Goal: Obtain resource: Download file/media

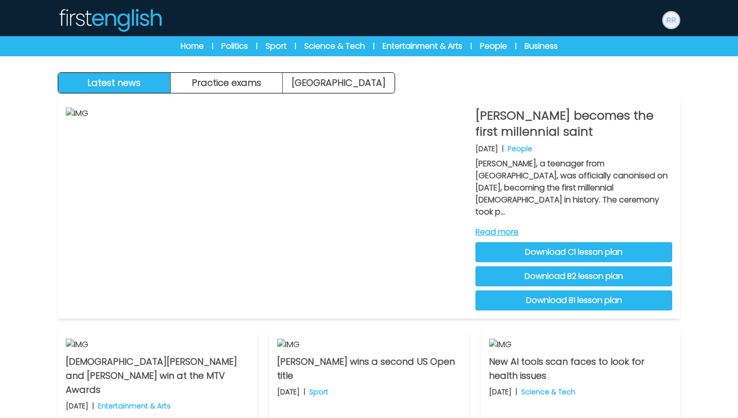
click at [673, 21] on img at bounding box center [671, 20] width 16 height 16
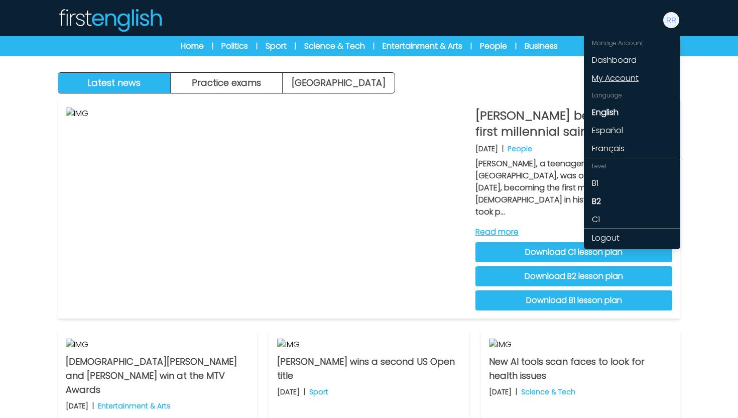
click at [617, 79] on link "My Account" at bounding box center [632, 78] width 96 height 18
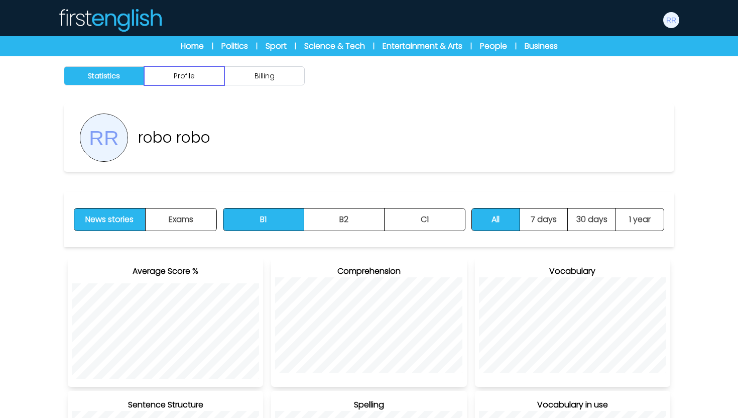
click at [198, 76] on button "Profile" at bounding box center [184, 75] width 80 height 19
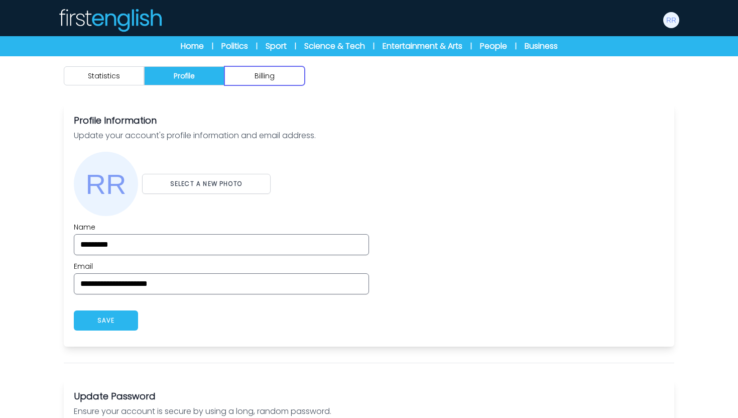
click at [253, 77] on button "Billing" at bounding box center [264, 75] width 80 height 19
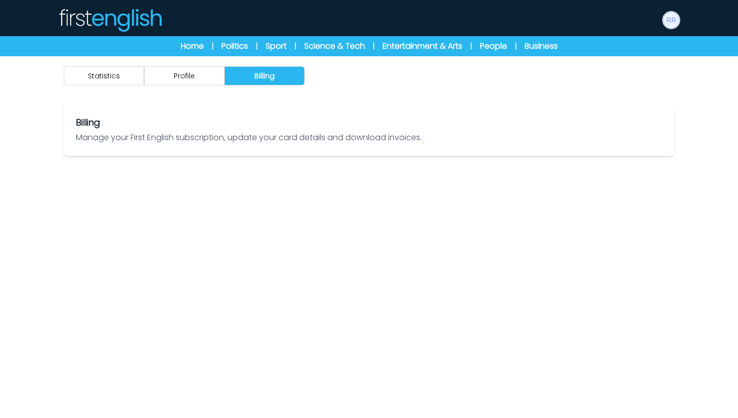
click at [672, 18] on img at bounding box center [671, 20] width 16 height 16
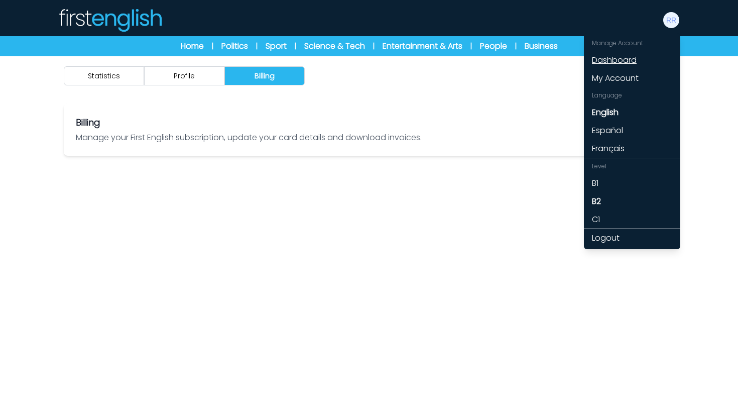
click at [629, 65] on link "Dashboard" at bounding box center [632, 60] width 96 height 18
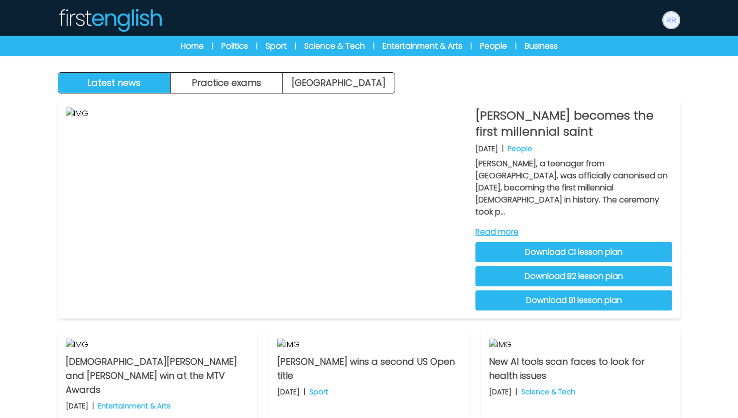
click at [674, 19] on img at bounding box center [671, 20] width 16 height 16
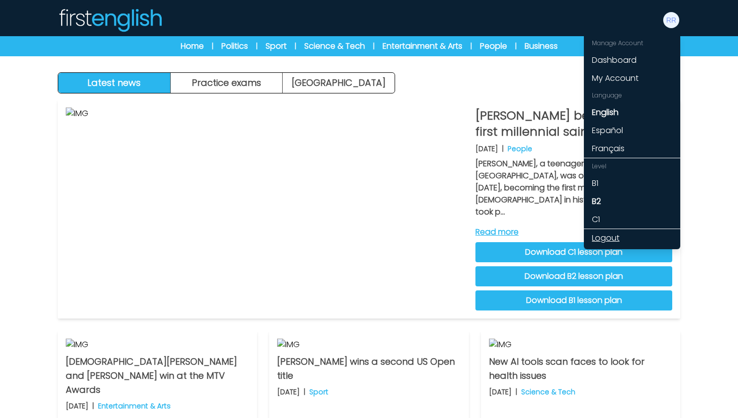
click at [609, 242] on link "Logout" at bounding box center [632, 238] width 96 height 18
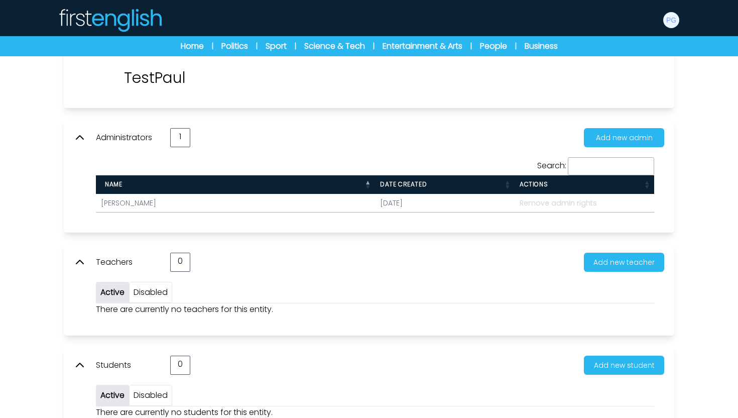
scroll to position [90, 0]
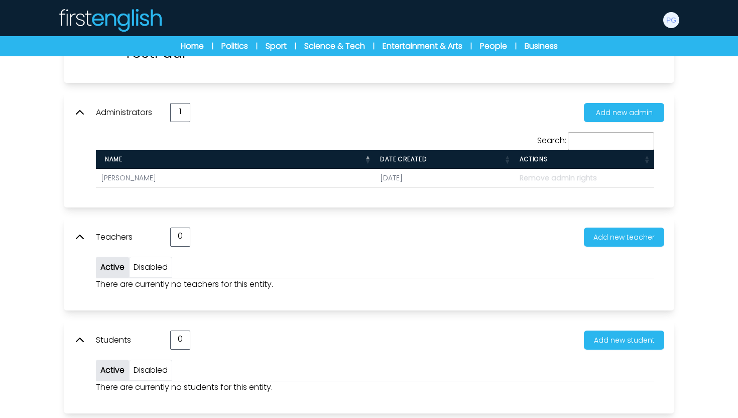
scroll to position [90, 0]
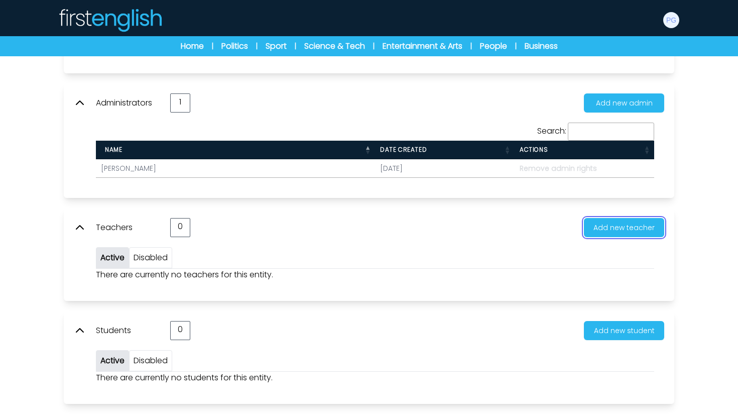
click at [620, 230] on button "Add new teacher" at bounding box center [624, 227] width 80 height 19
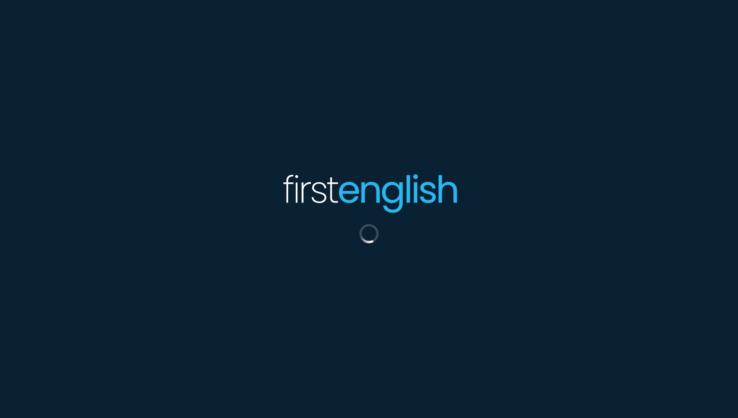
scroll to position [90, 0]
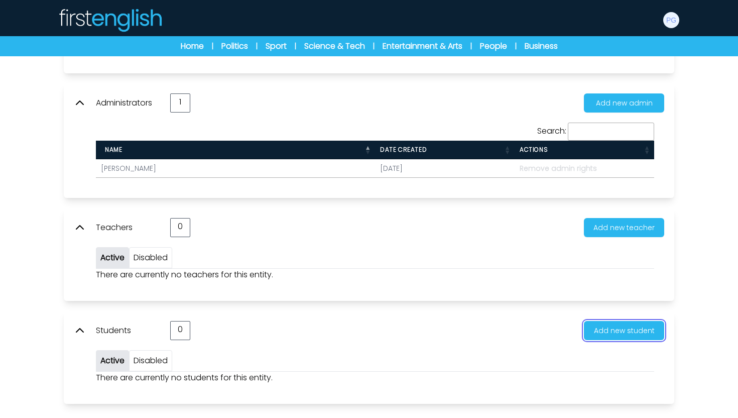
click at [620, 331] on button "Add new student" at bounding box center [624, 330] width 80 height 19
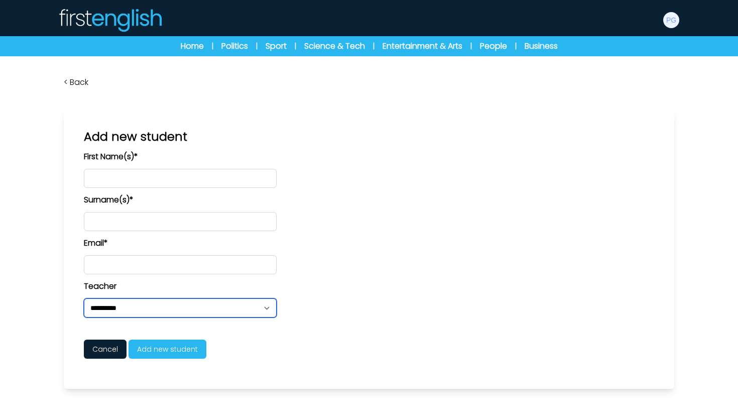
click at [218, 313] on select "**********" at bounding box center [180, 307] width 193 height 19
click at [253, 308] on select "**********" at bounding box center [180, 307] width 193 height 19
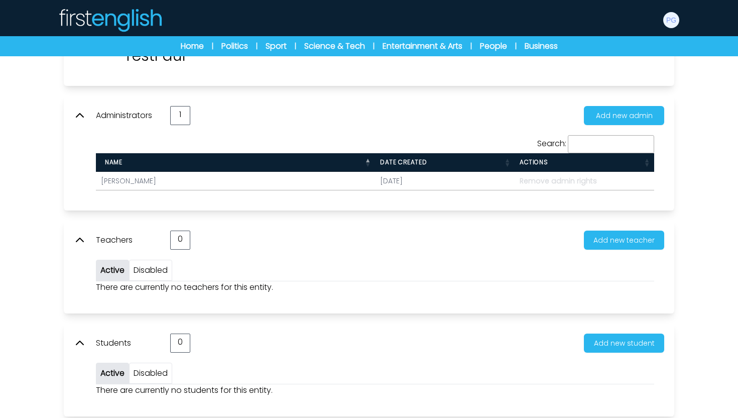
scroll to position [90, 0]
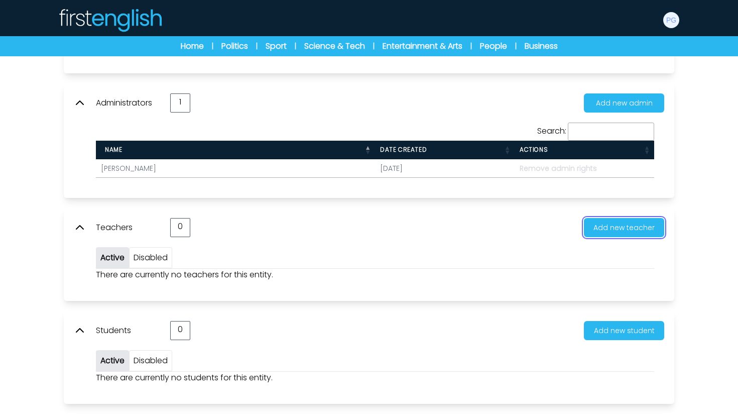
click at [586, 226] on button "Add new teacher" at bounding box center [624, 227] width 80 height 19
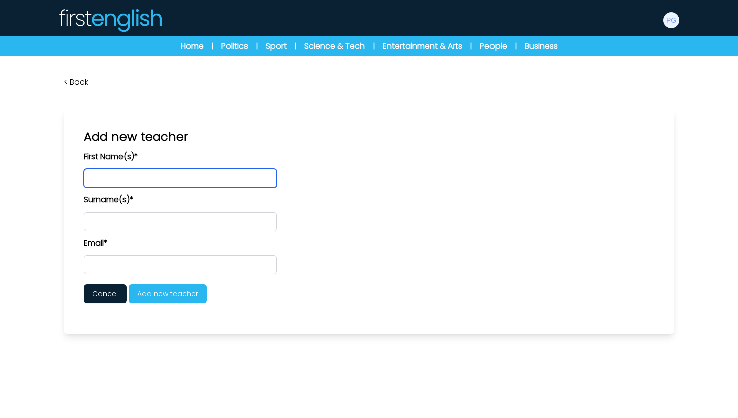
click at [147, 175] on input "text" at bounding box center [180, 178] width 193 height 19
type input "*****"
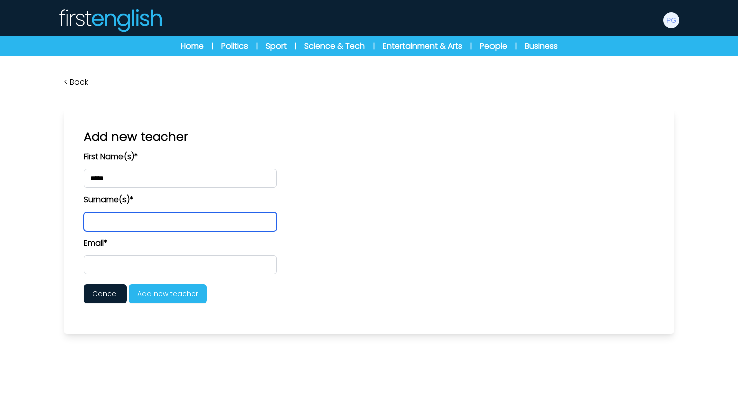
click at [102, 227] on input "text" at bounding box center [180, 221] width 193 height 19
type input "*****"
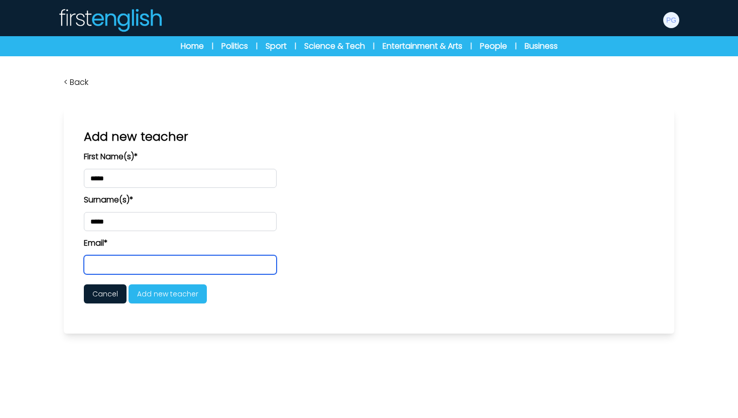
click at [126, 264] on input "email" at bounding box center [180, 264] width 193 height 19
paste input "**********"
type input "**********"
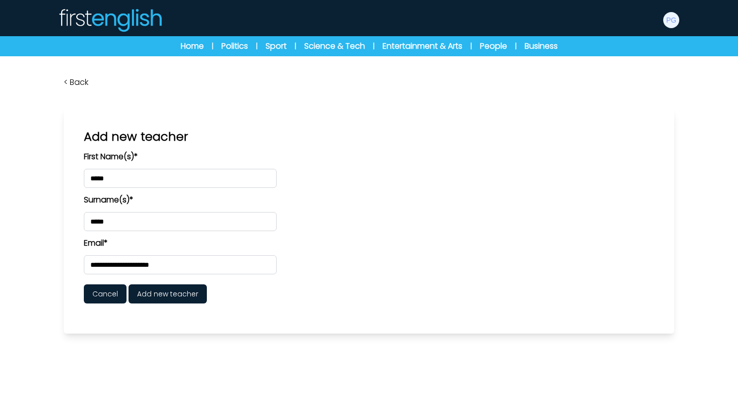
click at [151, 298] on span "Add new teacher" at bounding box center [167, 293] width 78 height 19
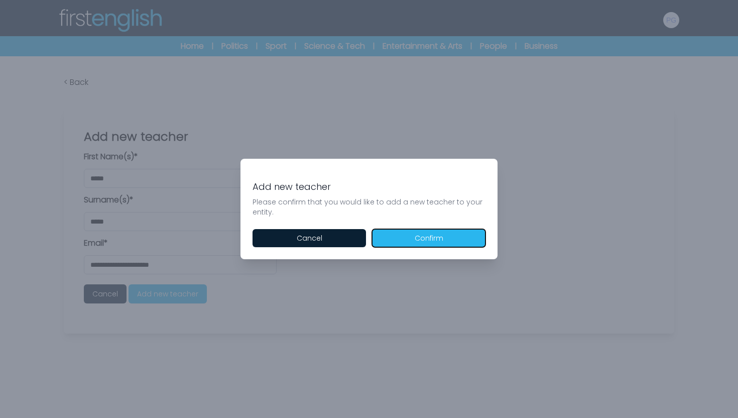
click at [401, 244] on button "Confirm" at bounding box center [428, 238] width 113 height 18
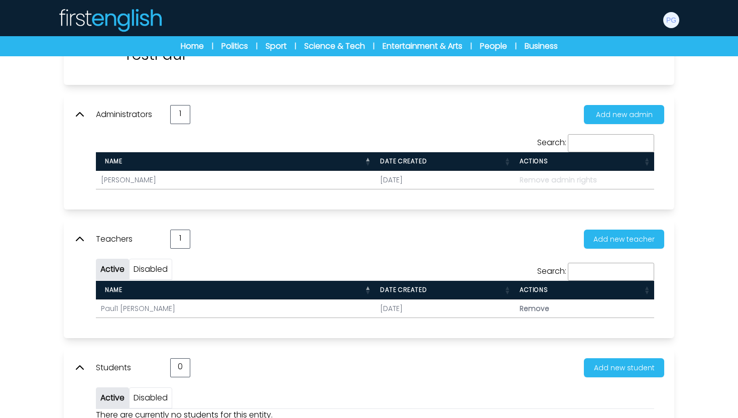
scroll to position [116, 0]
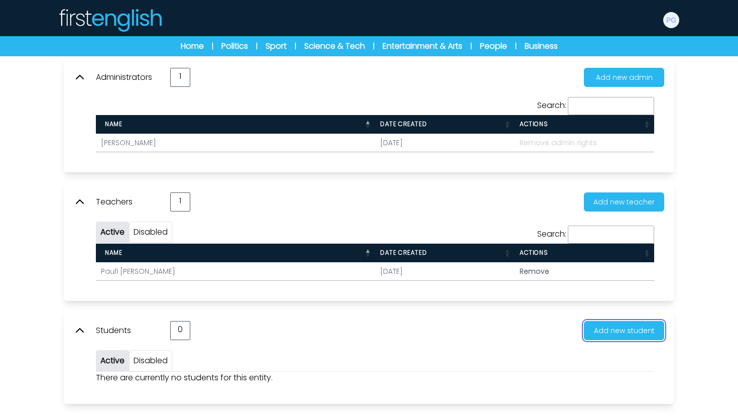
click at [601, 321] on button "Add new student" at bounding box center [624, 330] width 80 height 19
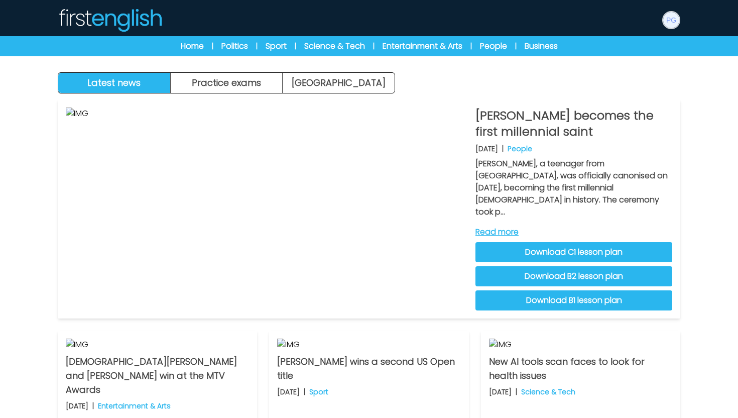
click at [678, 23] on img at bounding box center [671, 20] width 16 height 16
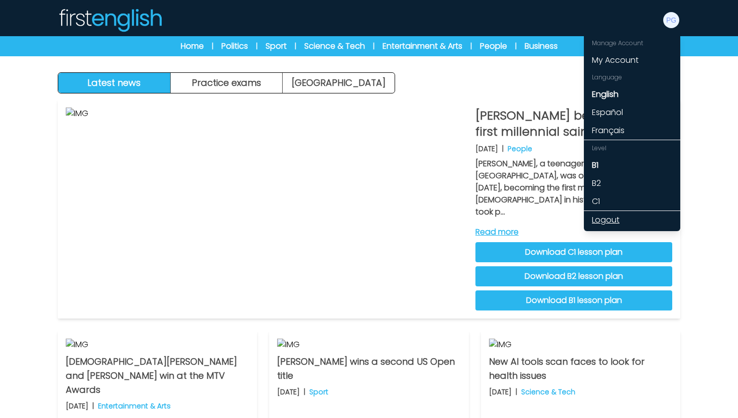
click at [604, 216] on link "Logout" at bounding box center [632, 220] width 96 height 18
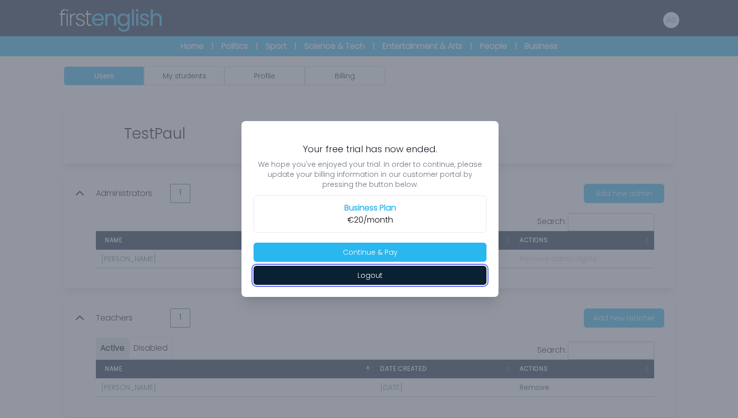
click at [323, 278] on button "Logout" at bounding box center [369, 274] width 233 height 19
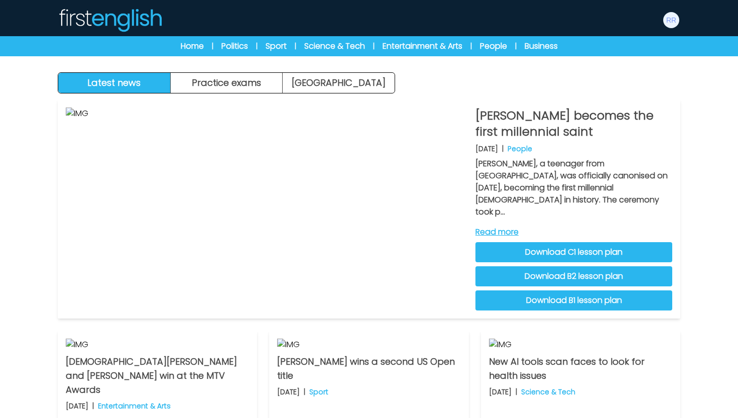
click at [680, 11] on div "Manage Account Dashboard My Account Language English Español [DEMOGRAPHIC_DATA]…" at bounding box center [369, 20] width 642 height 32
click at [673, 20] on img at bounding box center [671, 20] width 16 height 16
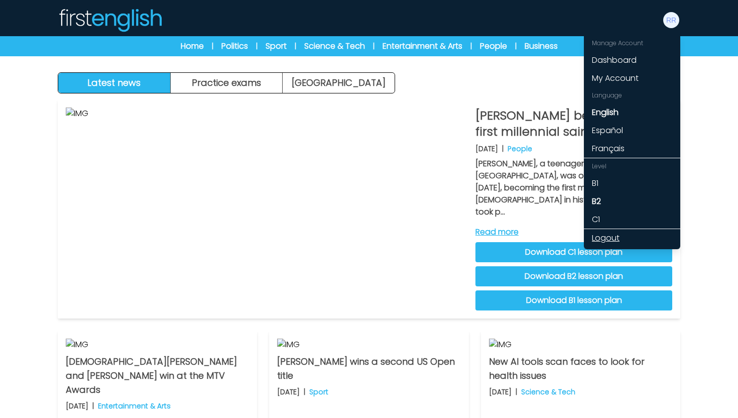
click at [604, 235] on link "Logout" at bounding box center [632, 238] width 96 height 18
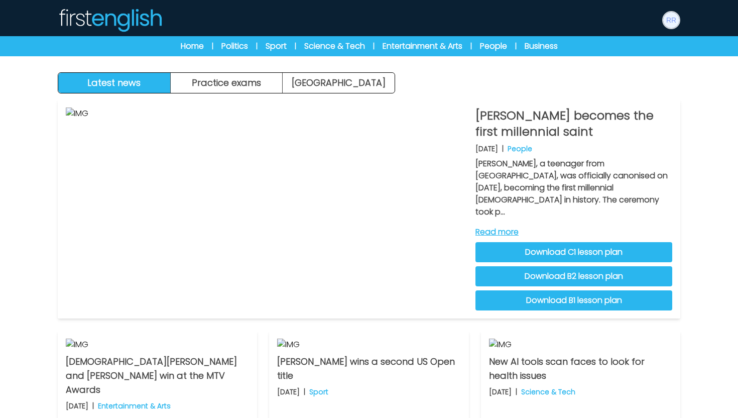
click at [667, 25] on img at bounding box center [671, 20] width 16 height 16
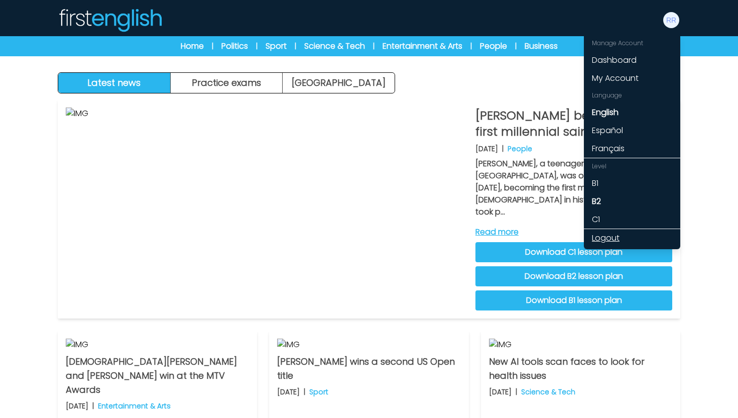
click at [605, 237] on link "Logout" at bounding box center [632, 238] width 96 height 18
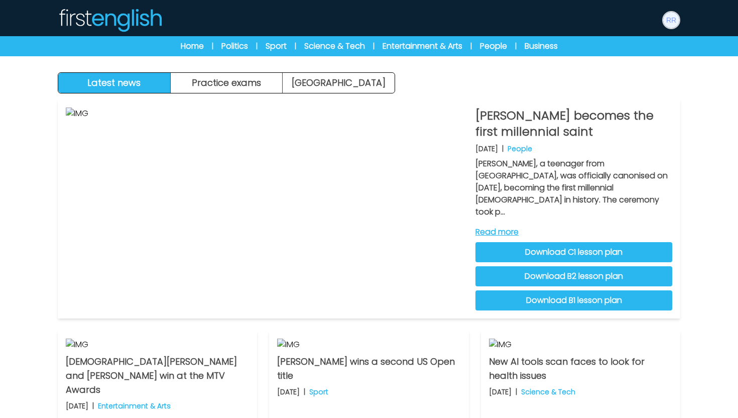
click at [674, 18] on img at bounding box center [671, 20] width 16 height 16
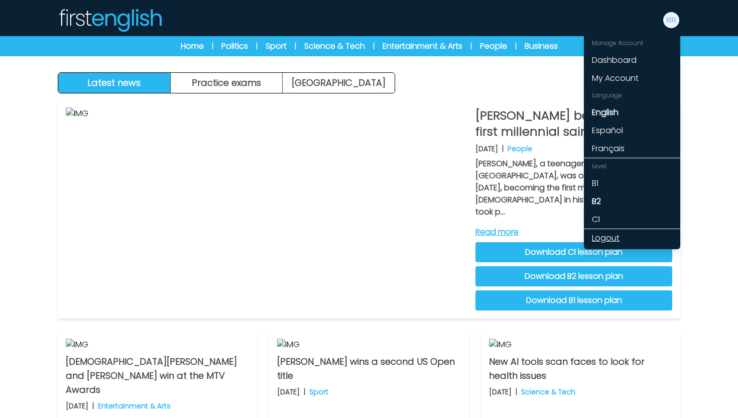
click at [615, 239] on link "Logout" at bounding box center [632, 238] width 96 height 18
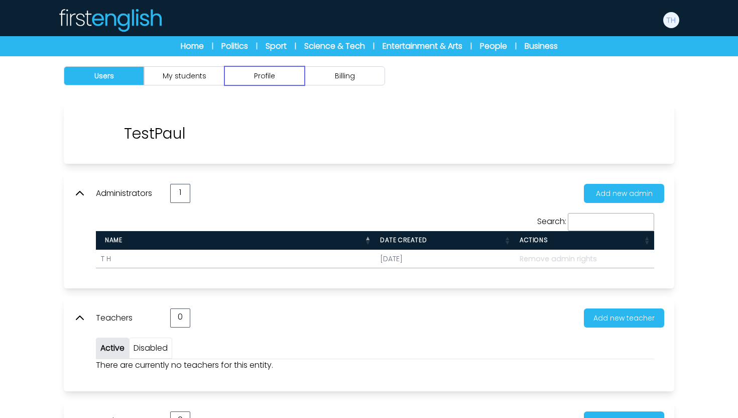
click at [254, 75] on button "Profile" at bounding box center [264, 75] width 80 height 19
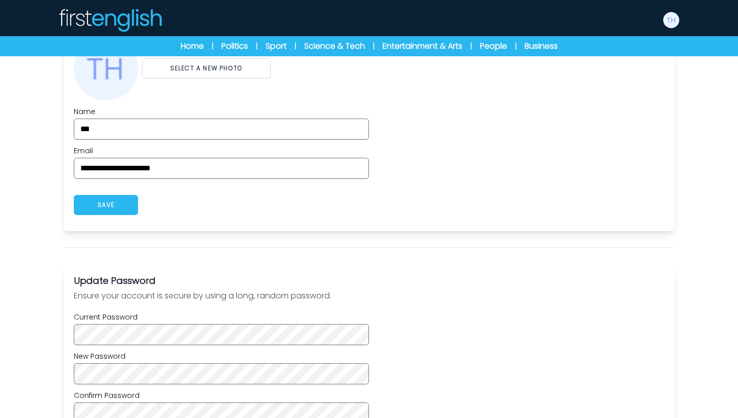
scroll to position [451, 0]
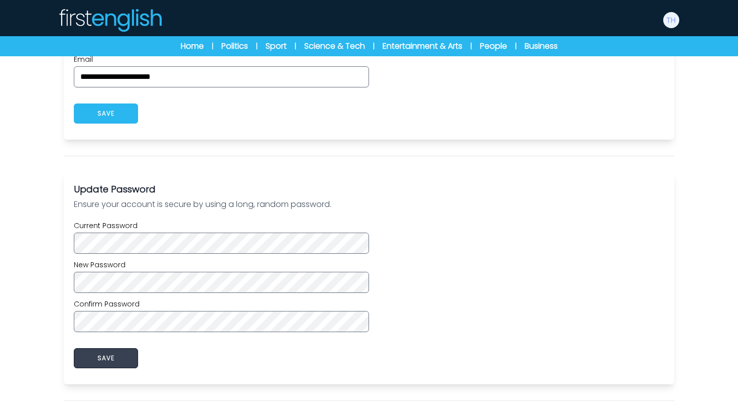
click at [99, 354] on button "SAVE" at bounding box center [106, 358] width 64 height 20
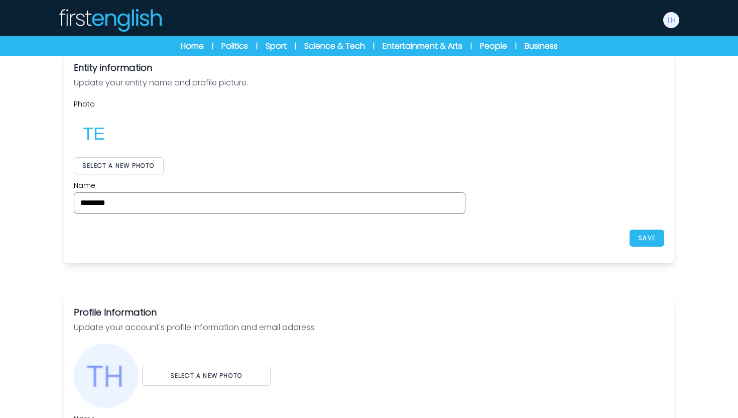
scroll to position [0, 0]
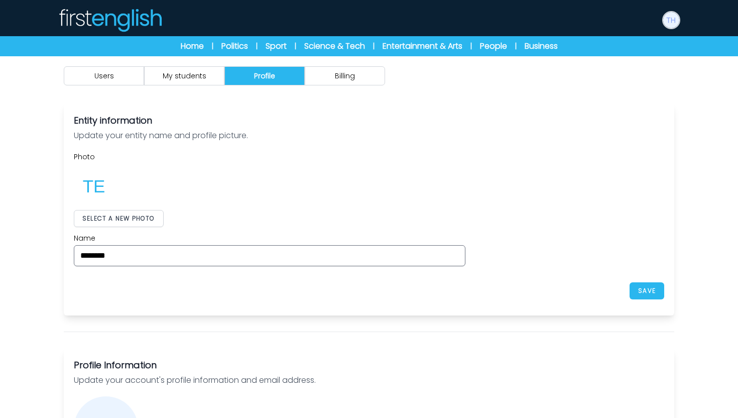
click at [666, 19] on img at bounding box center [671, 20] width 16 height 16
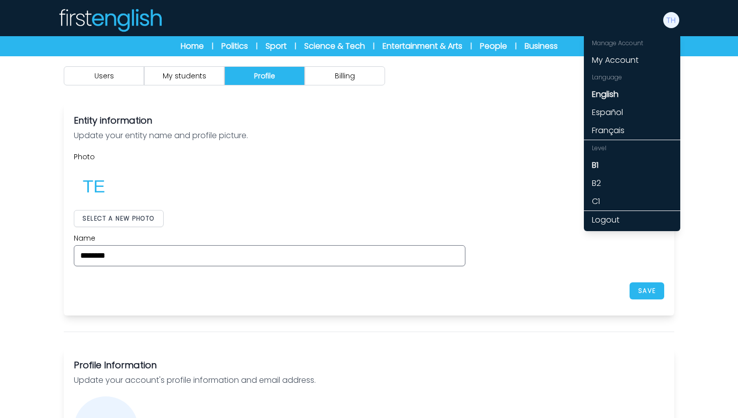
click at [70, 18] on img at bounding box center [110, 20] width 104 height 24
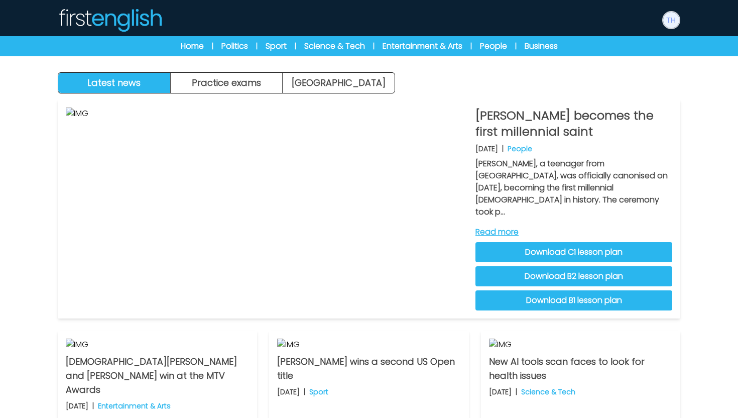
click at [667, 20] on img at bounding box center [671, 20] width 16 height 16
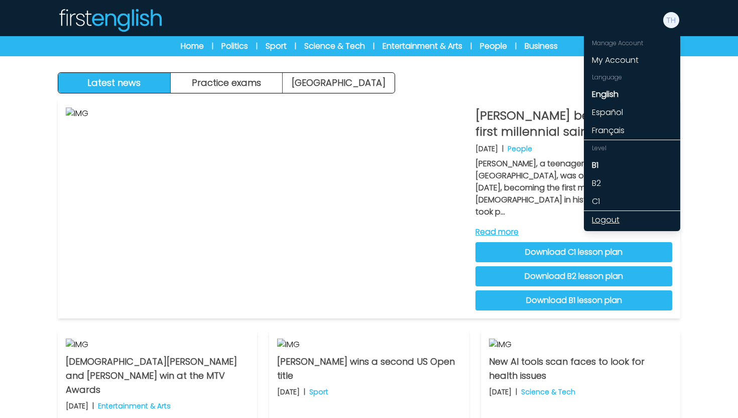
click at [599, 217] on link "Logout" at bounding box center [632, 220] width 96 height 18
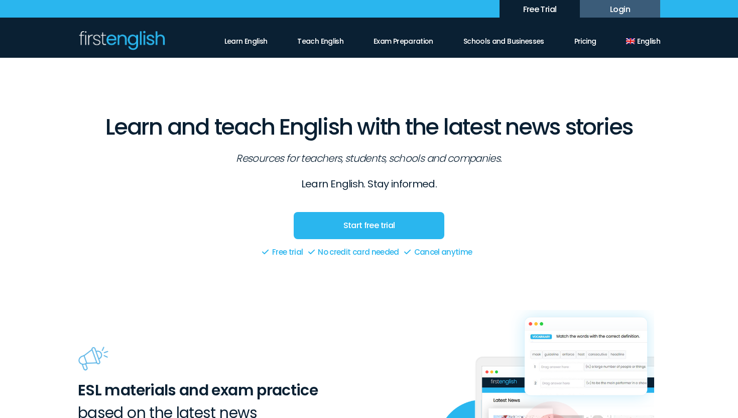
click at [537, 204] on div "Start free trial Free trial No credit card needed Cancel anytime" at bounding box center [369, 226] width 582 height 68
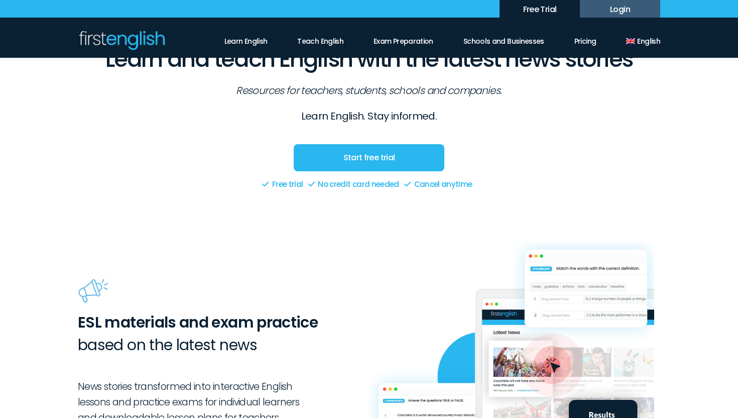
scroll to position [51, 0]
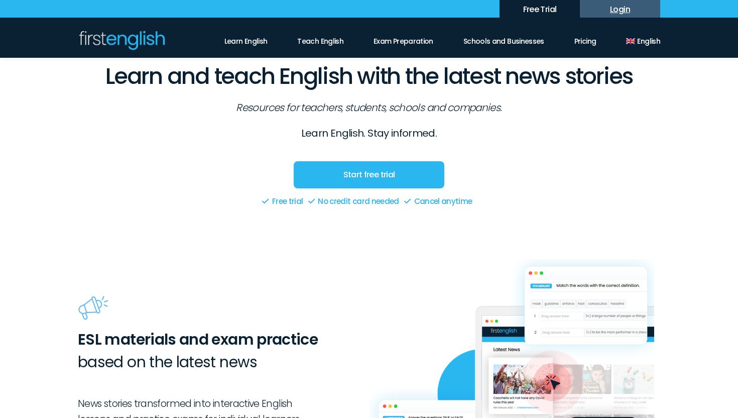
click at [633, 8] on link "Login" at bounding box center [620, 9] width 80 height 18
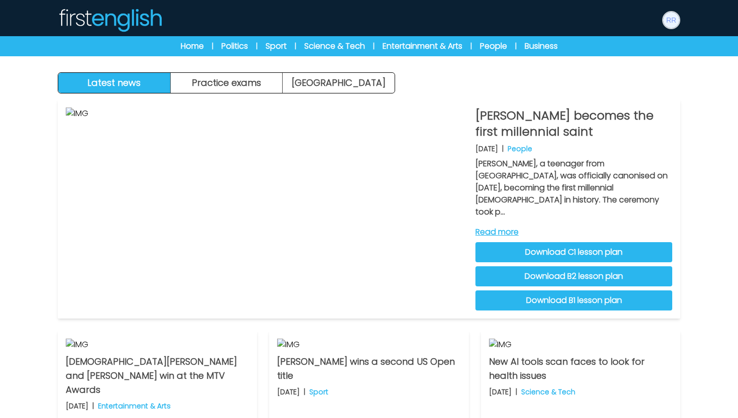
click at [674, 20] on img at bounding box center [671, 20] width 16 height 16
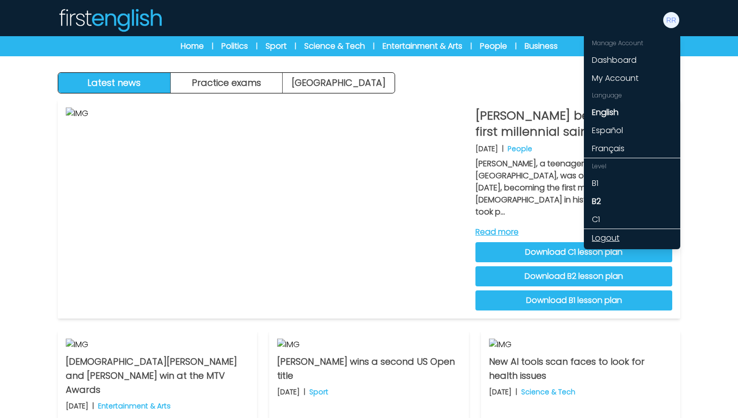
click at [634, 243] on link "Logout" at bounding box center [632, 238] width 96 height 18
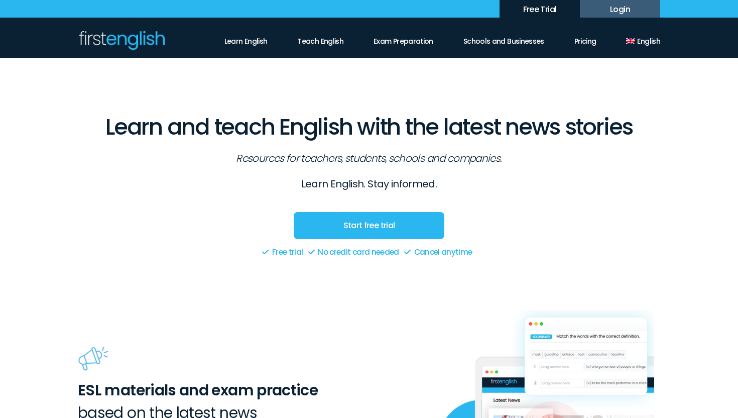
scroll to position [51, 0]
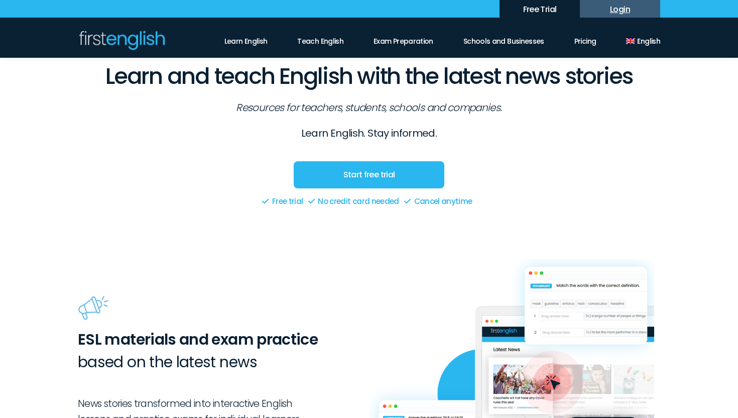
click at [633, 13] on link "Login" at bounding box center [620, 9] width 80 height 18
click at [582, 43] on link "Pricing" at bounding box center [585, 38] width 22 height 17
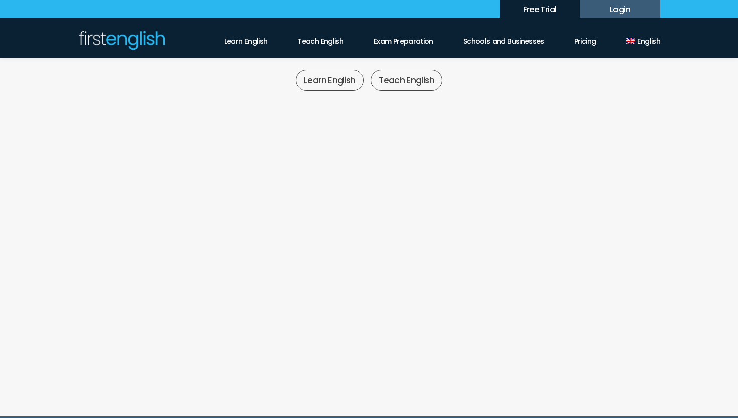
scroll to position [186, 0]
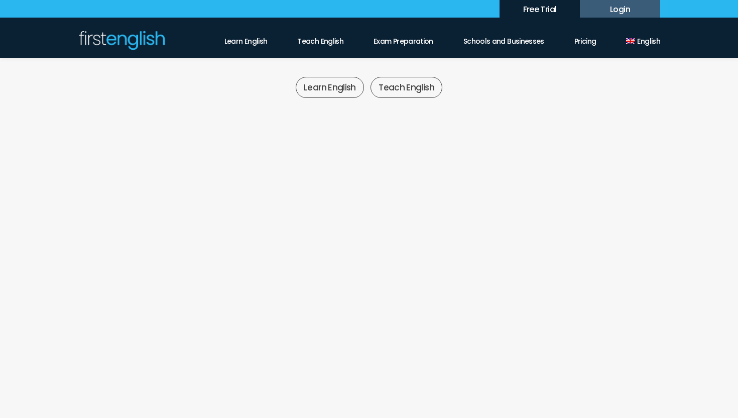
click at [397, 82] on label "Teach English" at bounding box center [406, 87] width 72 height 21
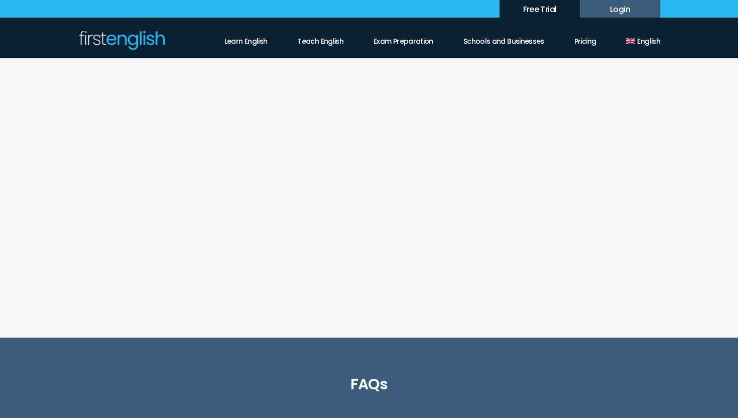
scroll to position [271, 0]
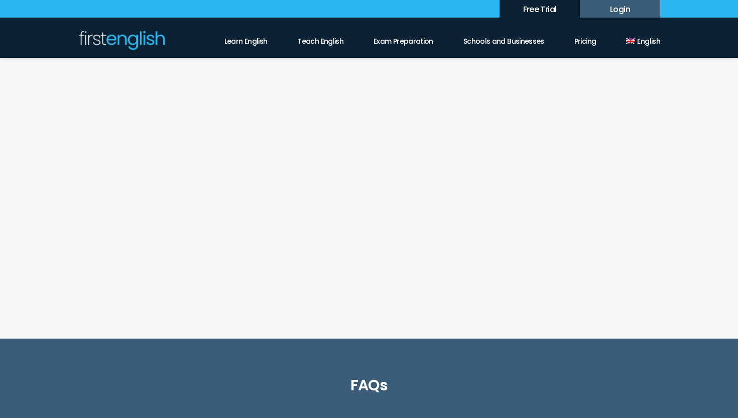
click at [450, 244] on link "Start free trial" at bounding box center [462, 243] width 146 height 28
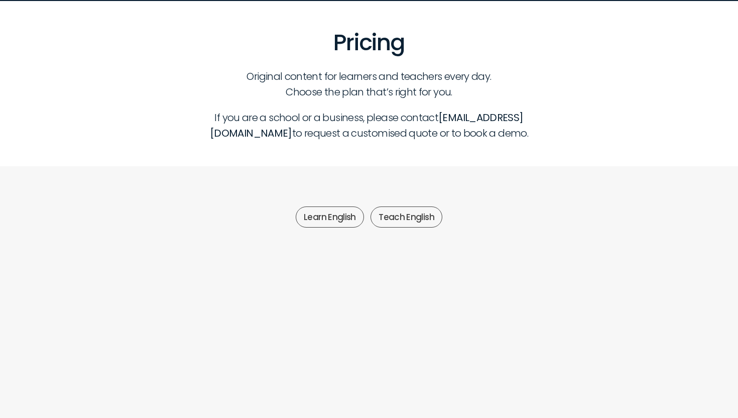
scroll to position [0, 0]
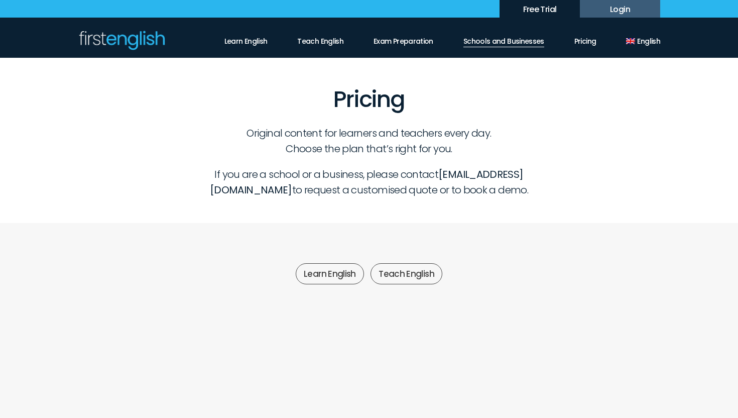
click at [491, 36] on link "Schools and Businesses" at bounding box center [503, 38] width 81 height 17
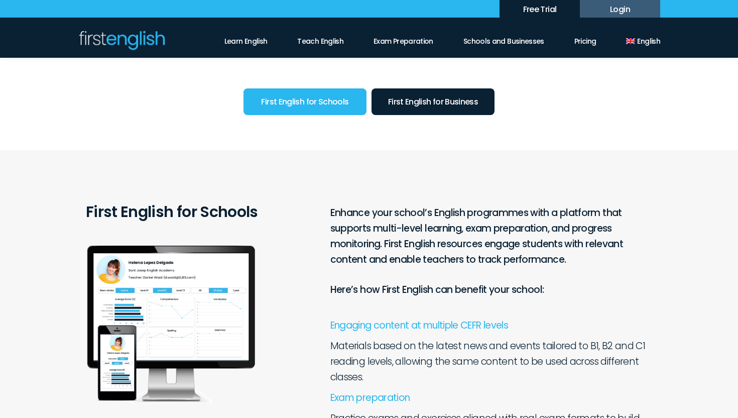
scroll to position [111, 0]
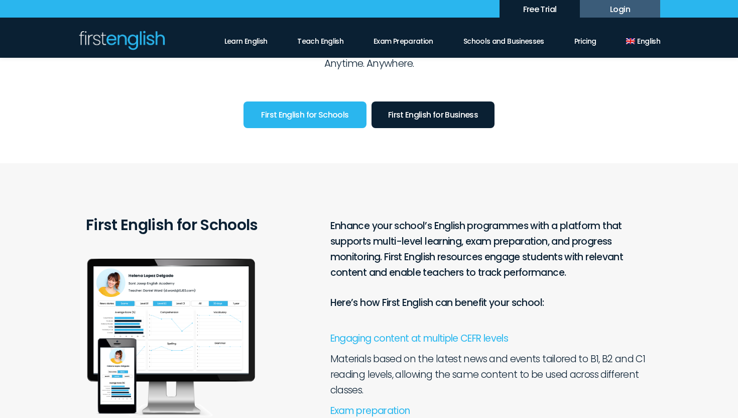
click at [338, 118] on link "First English for Schools" at bounding box center [304, 114] width 123 height 27
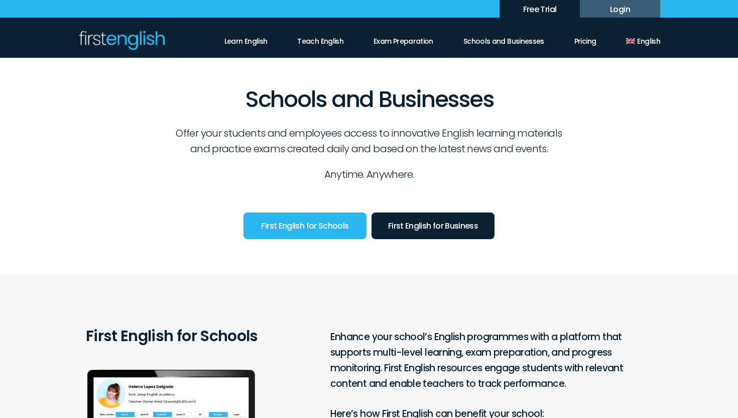
click at [414, 220] on link "First English for Business" at bounding box center [432, 225] width 123 height 27
click at [334, 230] on link "First English for Schools" at bounding box center [304, 225] width 123 height 27
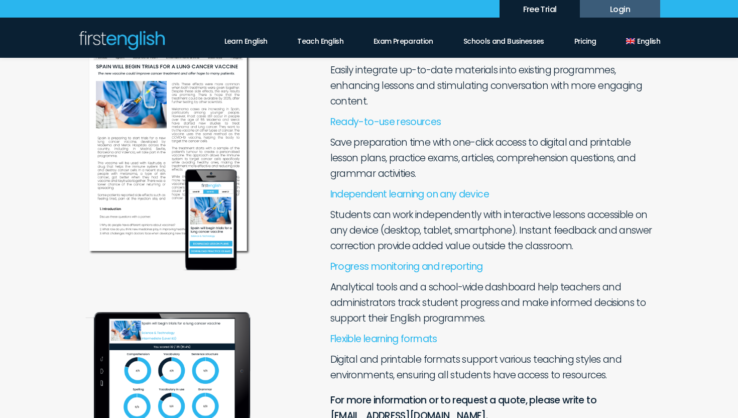
scroll to position [687, 0]
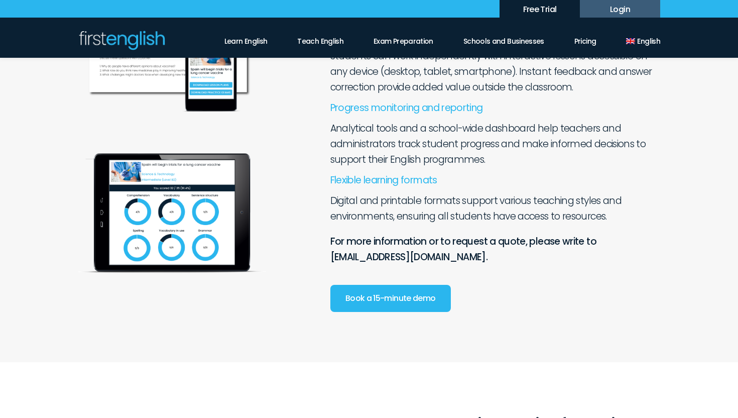
click at [409, 292] on link "Book a 15-minute demo" at bounding box center [390, 298] width 120 height 27
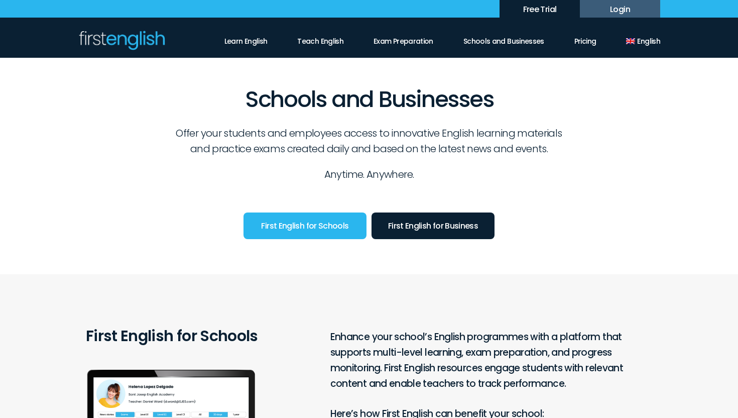
click at [128, 29] on aside "Primary Menu Learn English Teach English Exam Preparation Schools and Businesse…" at bounding box center [369, 39] width 738 height 43
click at [130, 44] on div at bounding box center [121, 40] width 87 height 20
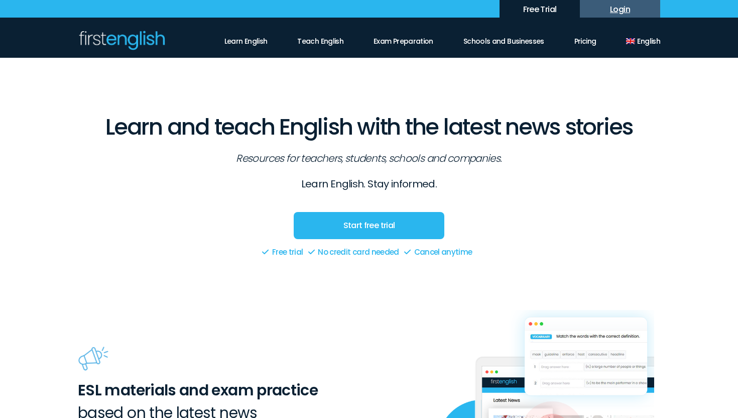
click at [613, 6] on link "Login" at bounding box center [620, 9] width 80 height 18
click at [399, 229] on link "Start free trial" at bounding box center [369, 225] width 151 height 27
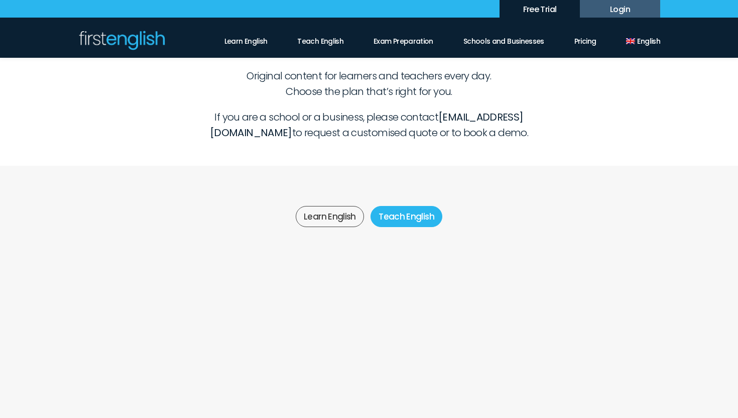
click at [402, 215] on label "Teach English" at bounding box center [406, 216] width 72 height 21
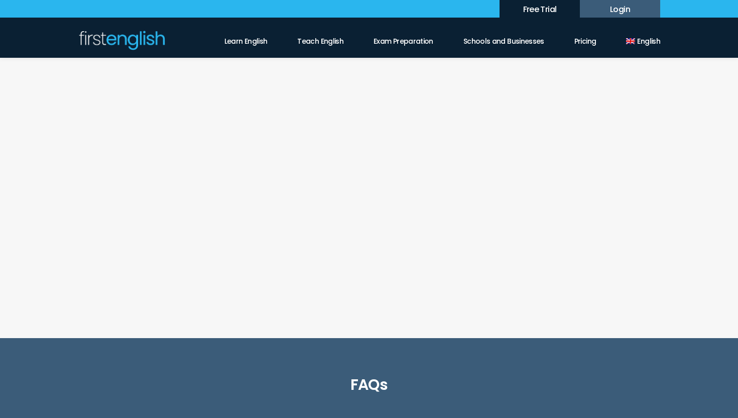
scroll to position [261, 0]
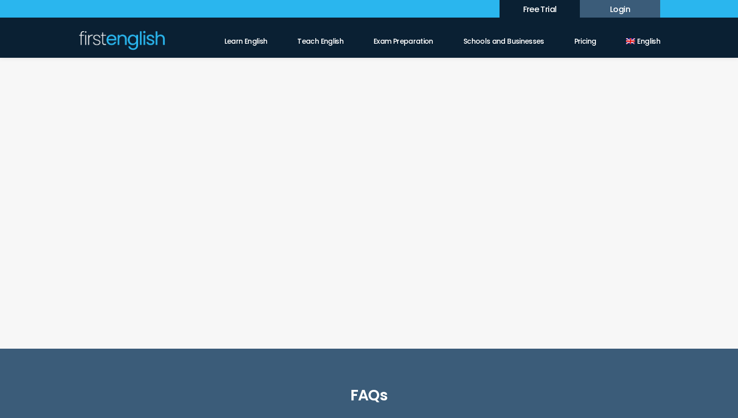
click at [433, 250] on link "Start free trial" at bounding box center [462, 253] width 146 height 28
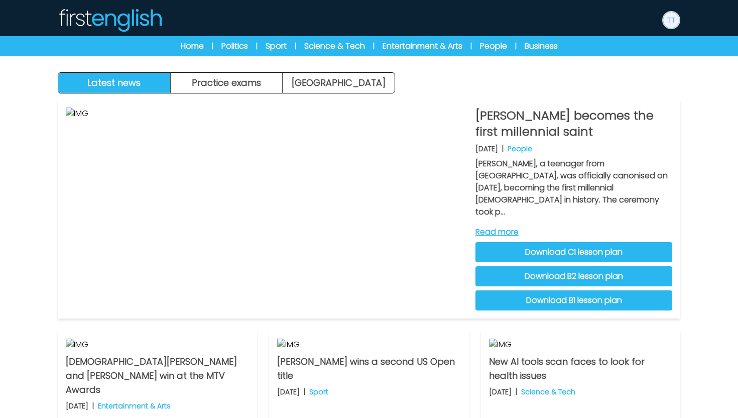
click at [668, 22] on img at bounding box center [671, 20] width 16 height 16
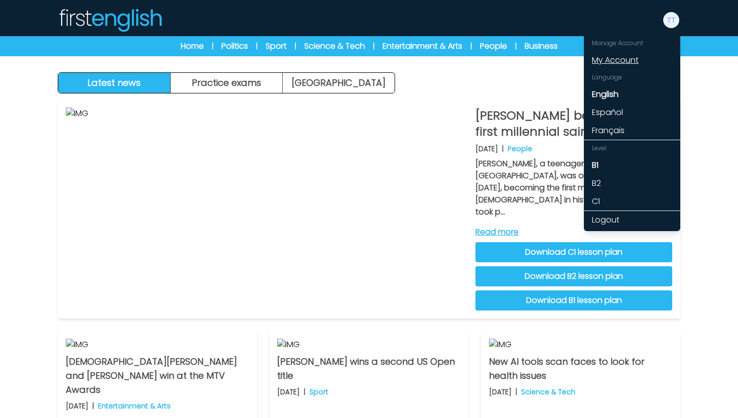
click at [643, 55] on link "My Account" at bounding box center [632, 60] width 96 height 18
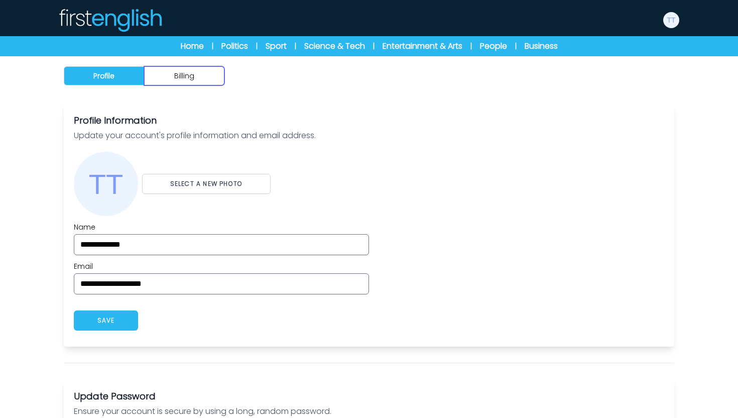
click at [206, 80] on button "Billing" at bounding box center [184, 75] width 80 height 19
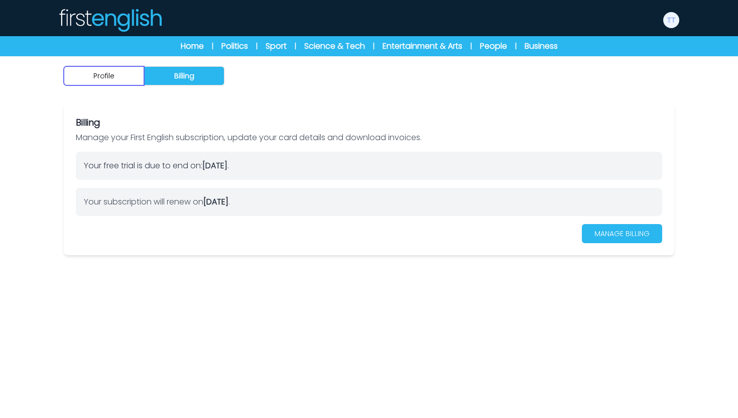
click at [131, 76] on button "Profile" at bounding box center [104, 75] width 80 height 19
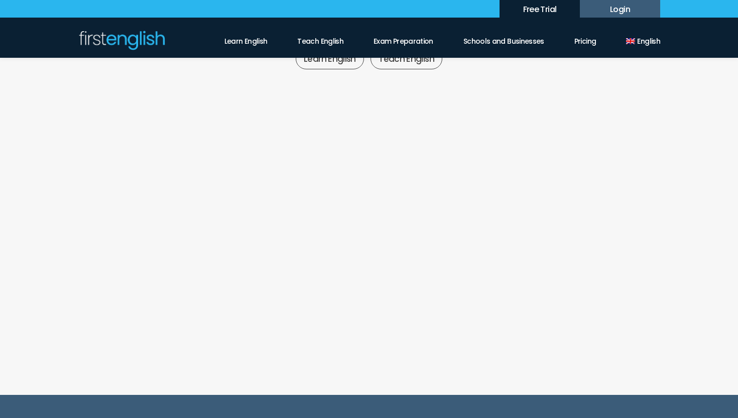
scroll to position [216, 0]
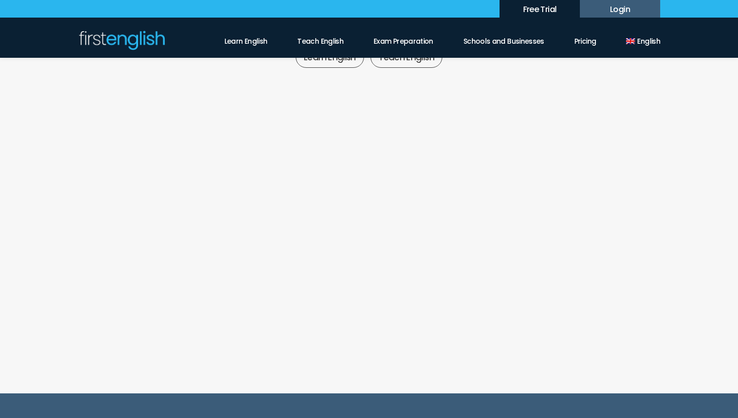
drag, startPoint x: 305, startPoint y: 313, endPoint x: 179, endPoint y: 231, distance: 150.9
click at [179, 231] on ul "✓ Breaking news stories ✓ Ready-to-use lesson plans ✓ Student worksheets ✓ Skil…" at bounding box center [269, 276] width 186 height 93
copy ul "Breaking news stories ✓ Ready-to-use lesson plans ✓ Student worksheets ✓ Skills…"
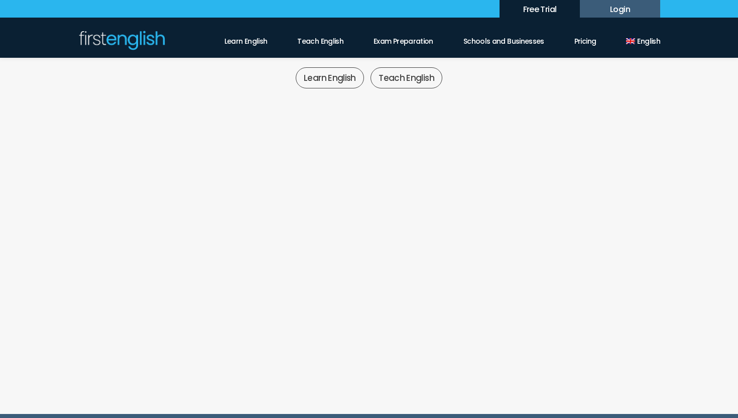
scroll to position [236, 0]
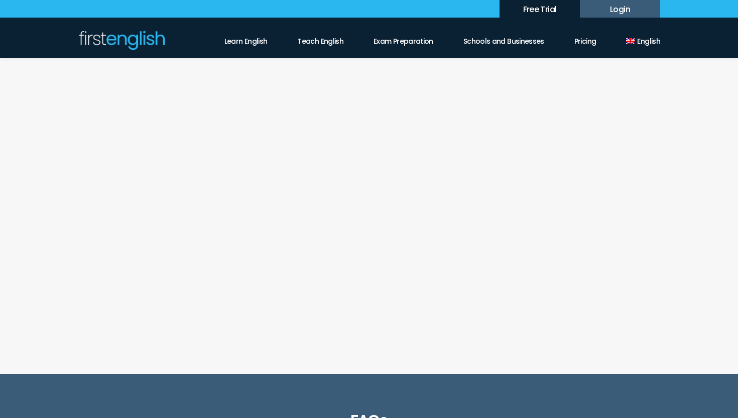
click at [378, 252] on div "£6 £4 $8 $5 €6 €4 paid monthly" at bounding box center [465, 250] width 193 height 120
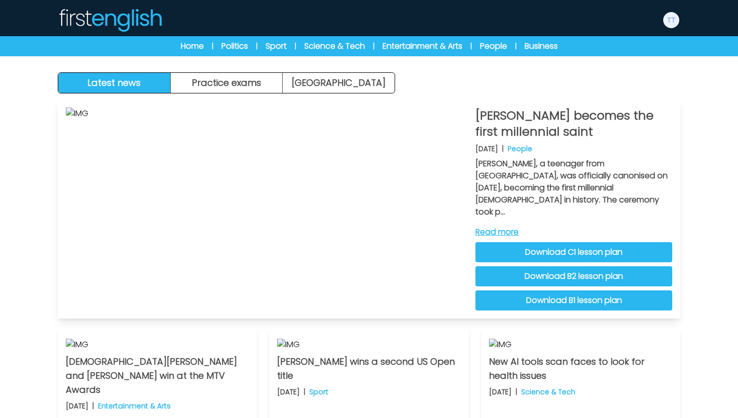
click at [567, 242] on link "Download C1 lesson plan" at bounding box center [573, 252] width 197 height 20
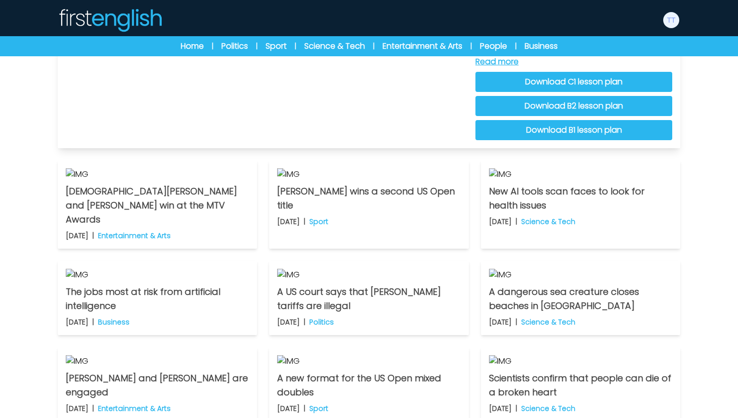
scroll to position [213, 0]
